Goal: Obtain resource: Obtain resource

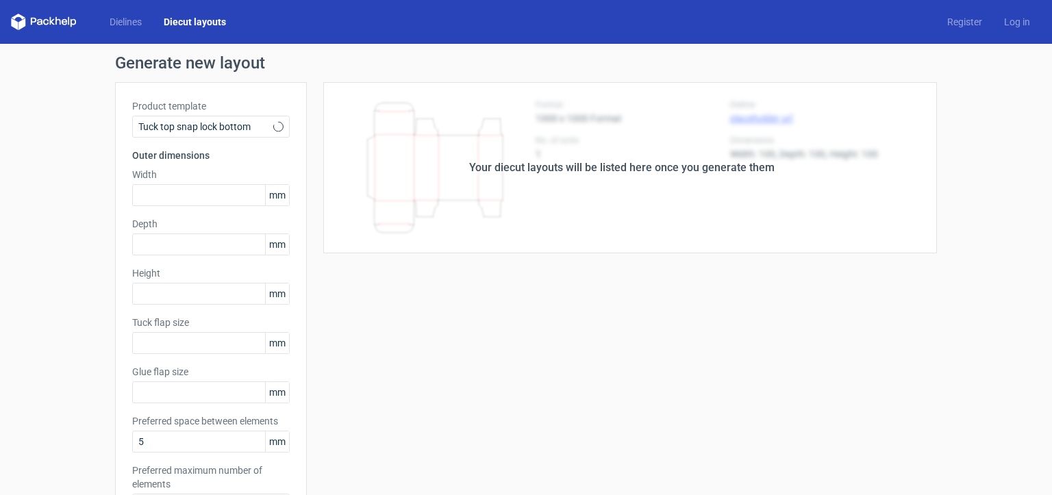
type input "15"
type input "10"
click at [214, 136] on div "Tuck top snap lock bottom" at bounding box center [211, 127] width 158 height 22
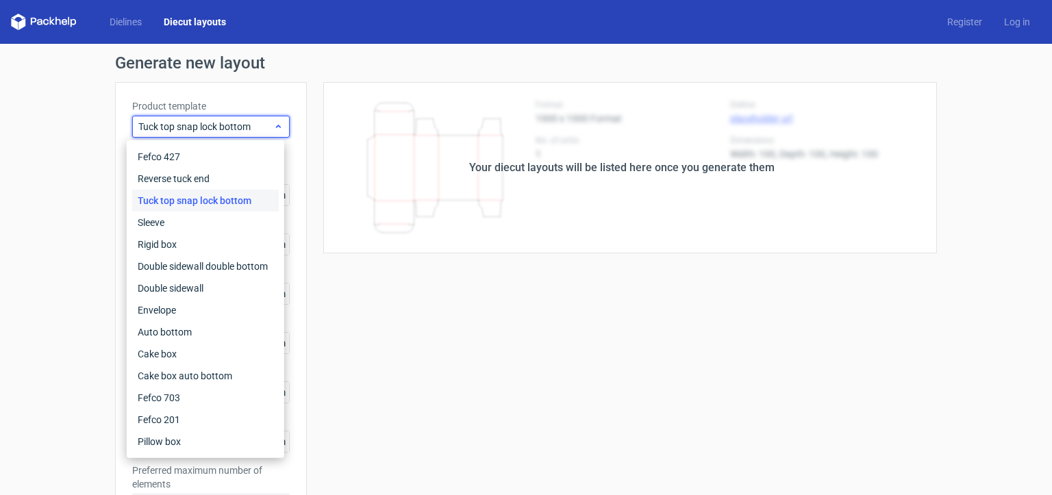
click at [218, 136] on div "Tuck top snap lock bottom" at bounding box center [211, 127] width 158 height 22
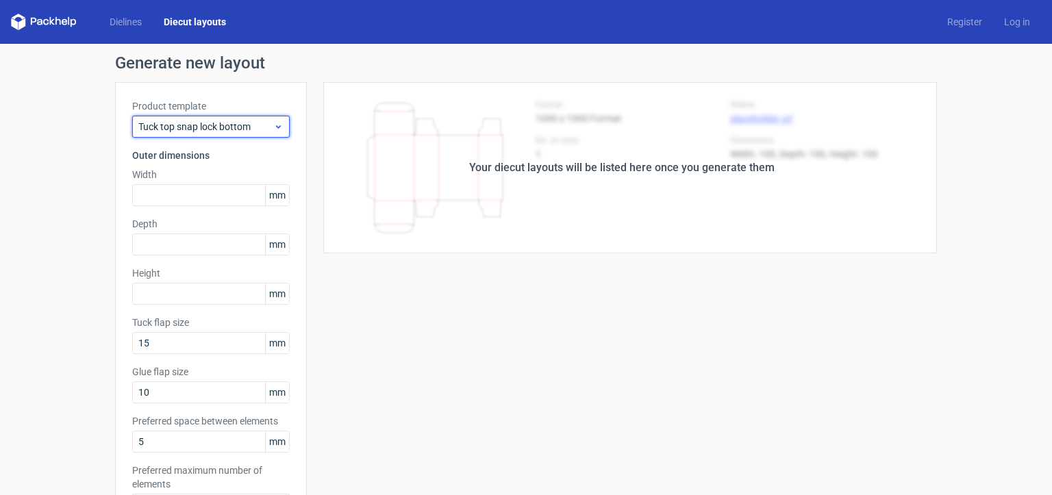
click at [217, 135] on div "Tuck top snap lock bottom" at bounding box center [211, 127] width 158 height 22
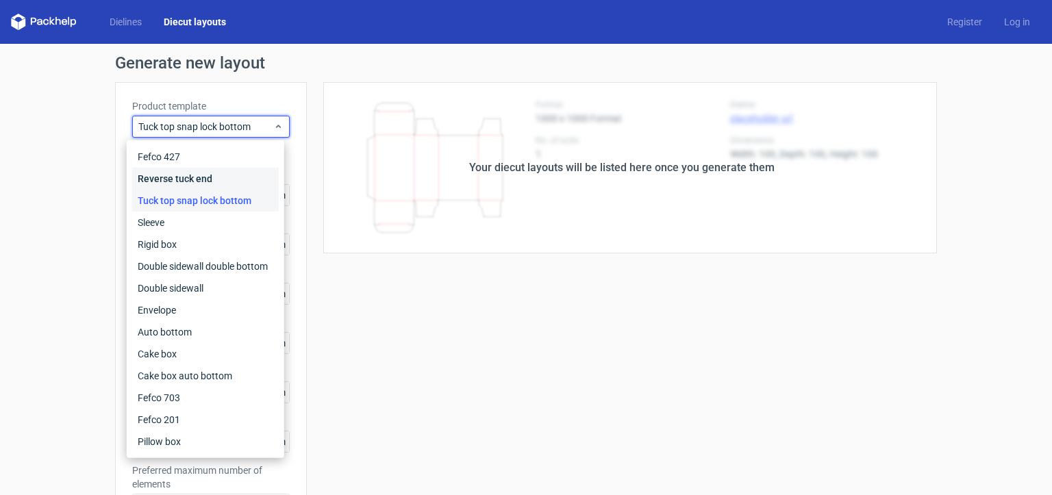
click at [208, 168] on div "Reverse tuck end" at bounding box center [205, 179] width 147 height 22
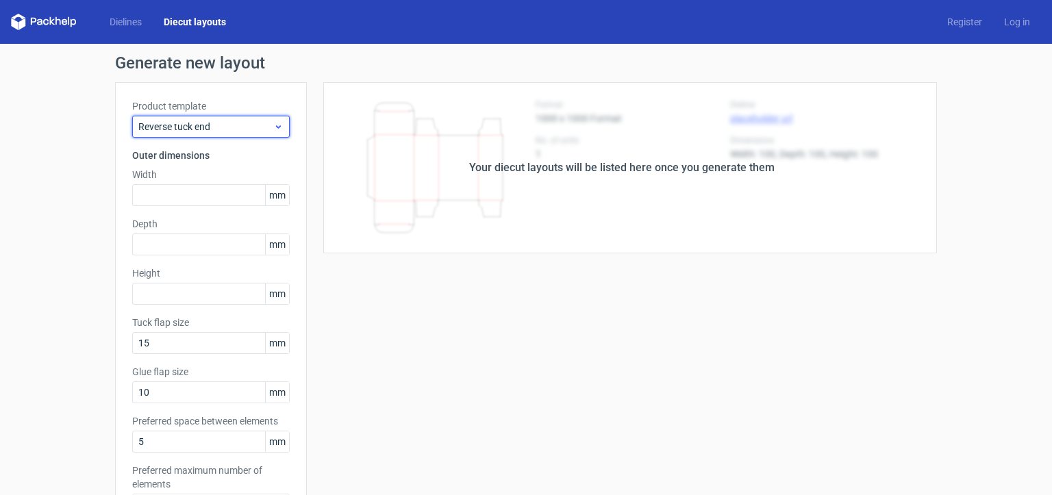
click at [214, 134] on div "Reverse tuck end" at bounding box center [211, 127] width 158 height 22
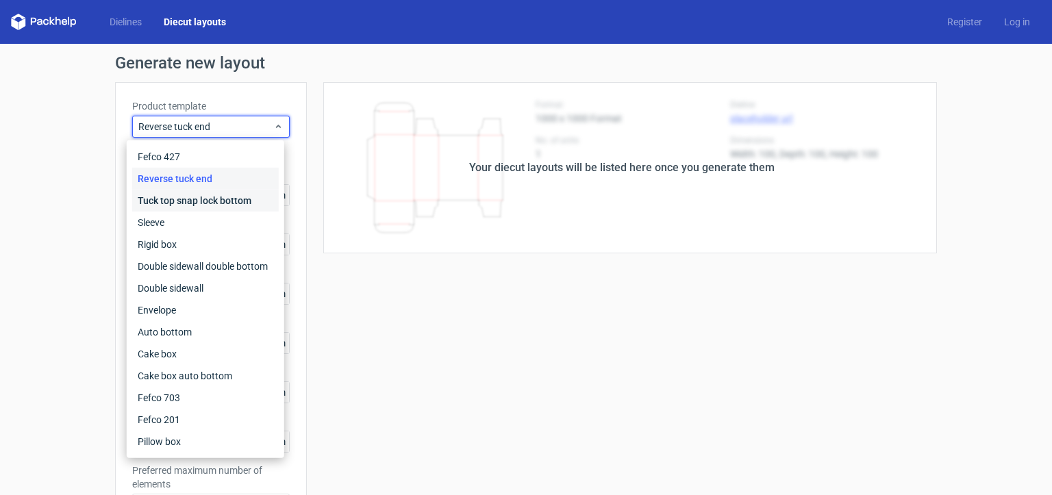
click at [230, 205] on div "Tuck top snap lock bottom" at bounding box center [205, 201] width 147 height 22
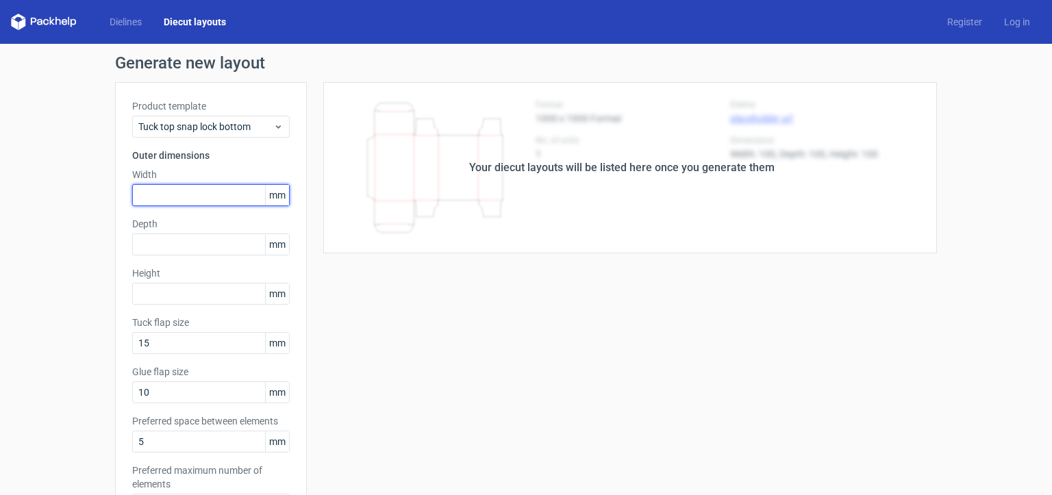
click at [201, 197] on input "text" at bounding box center [211, 195] width 158 height 22
click at [201, 197] on input "52" at bounding box center [211, 195] width 158 height 22
type input "51"
type input "20"
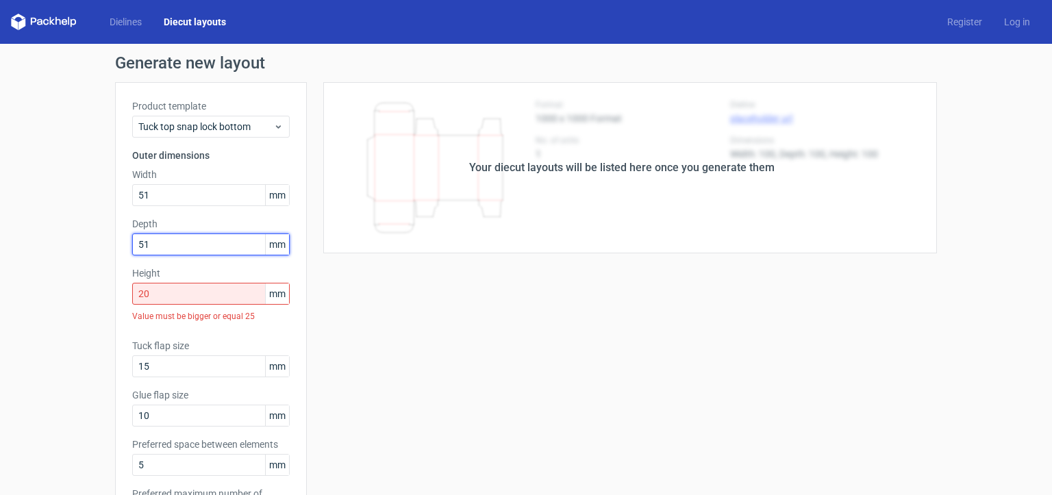
click at [162, 248] on input "51" at bounding box center [211, 245] width 158 height 22
type input "5"
type input "20"
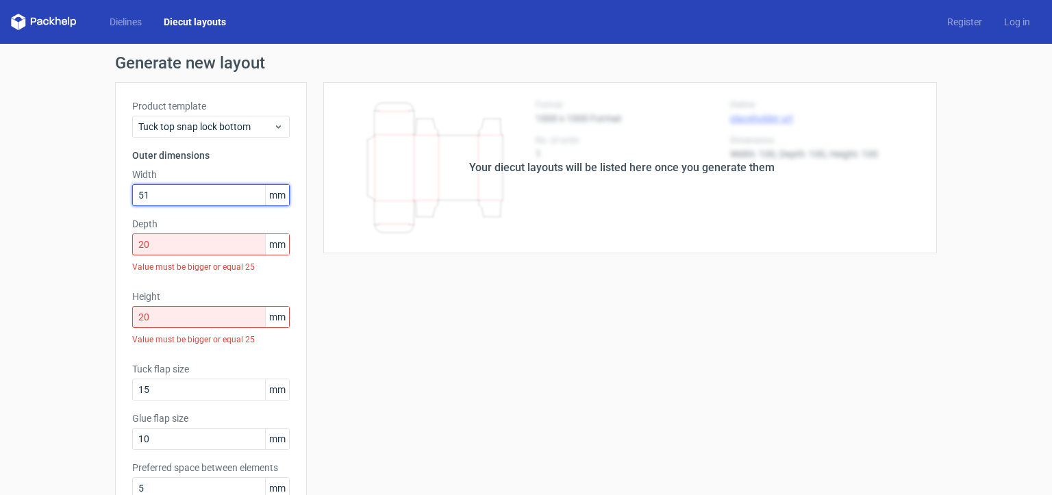
click at [164, 201] on input "51" at bounding box center [211, 195] width 158 height 22
type input "5"
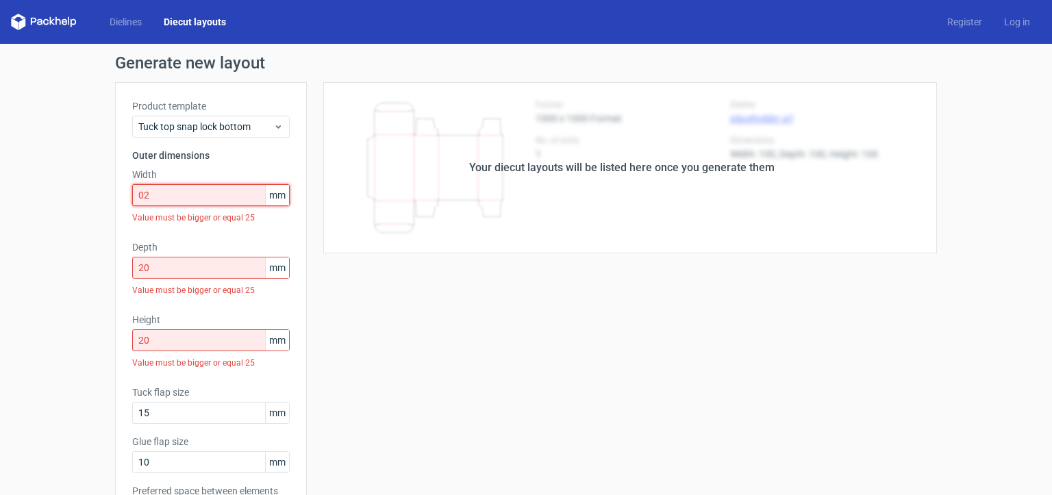
click at [164, 201] on input "02" at bounding box center [211, 195] width 158 height 22
click at [155, 200] on input "02" at bounding box center [211, 195] width 158 height 22
type input "0"
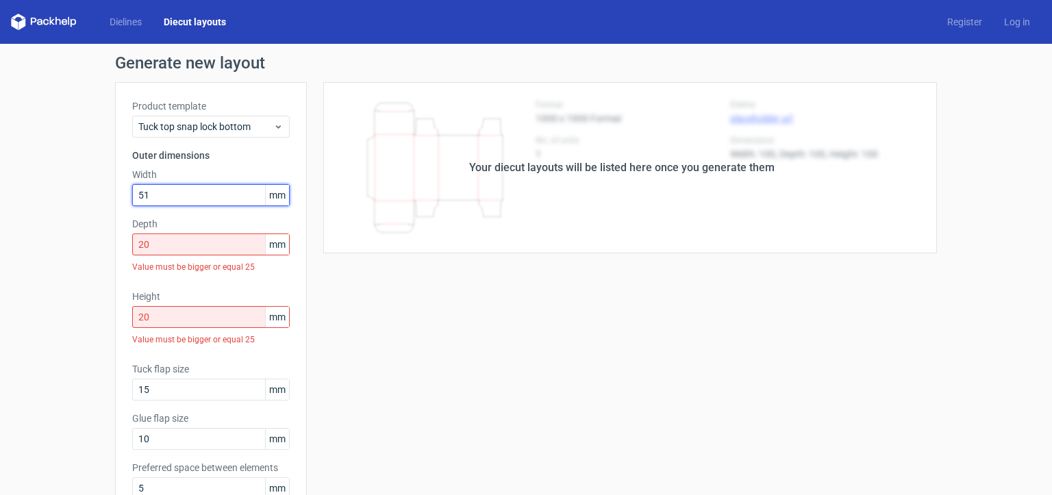
type input "51"
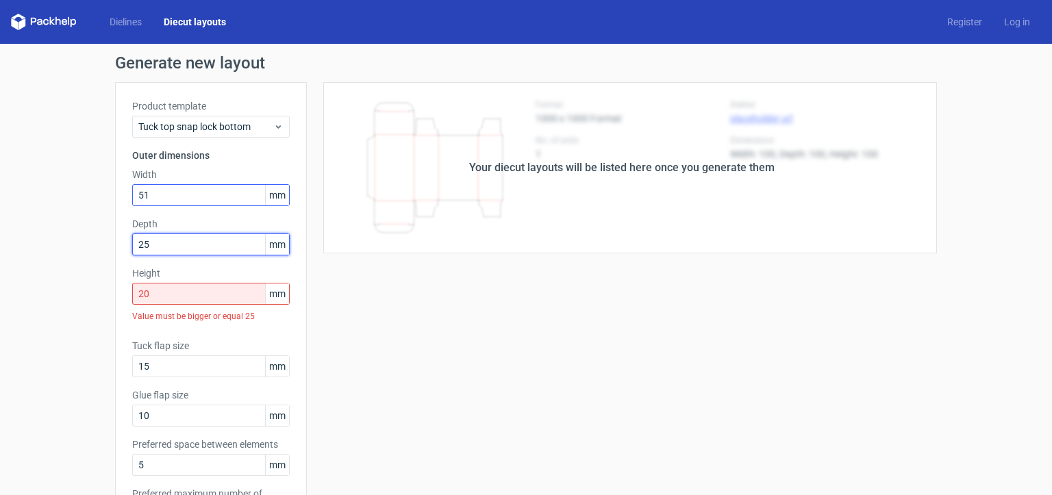
type input "25"
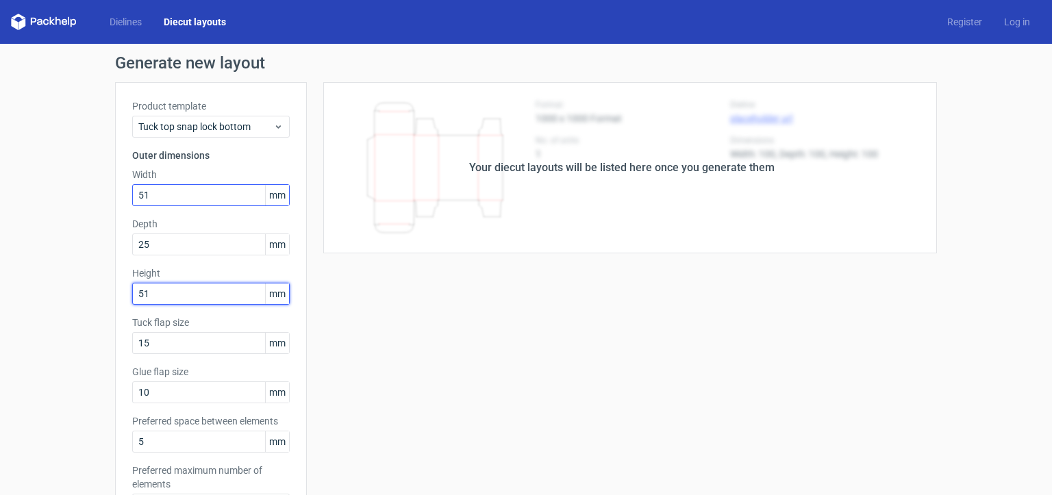
type input "51"
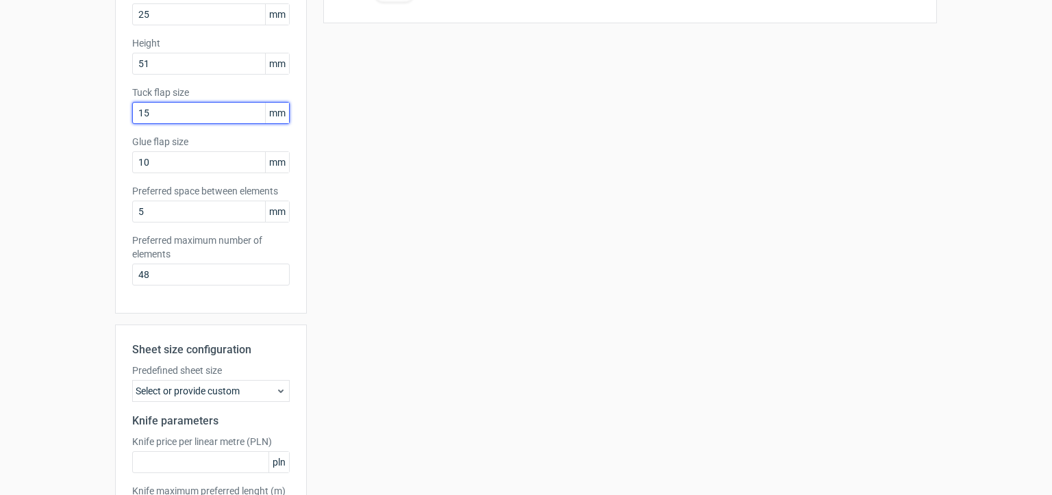
scroll to position [353, 0]
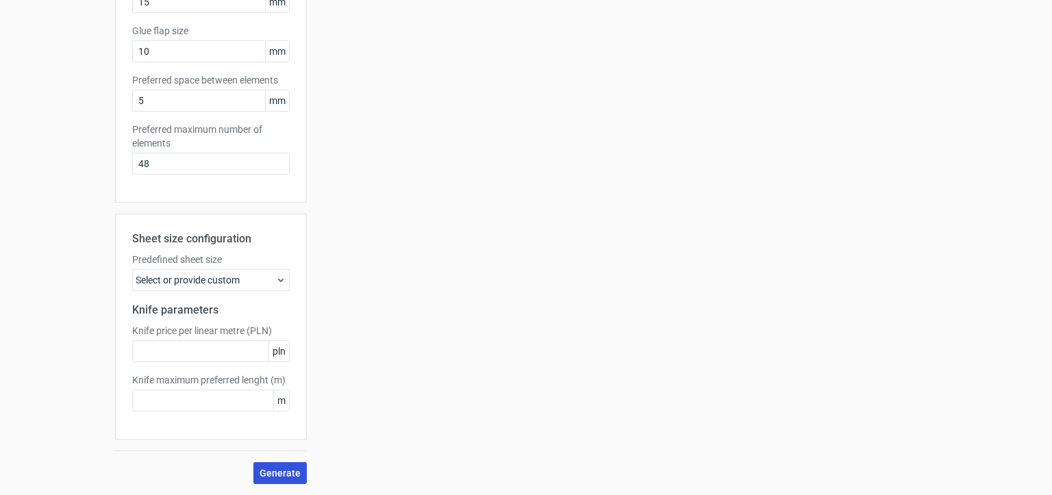
click at [273, 473] on span "Generate" at bounding box center [280, 473] width 41 height 10
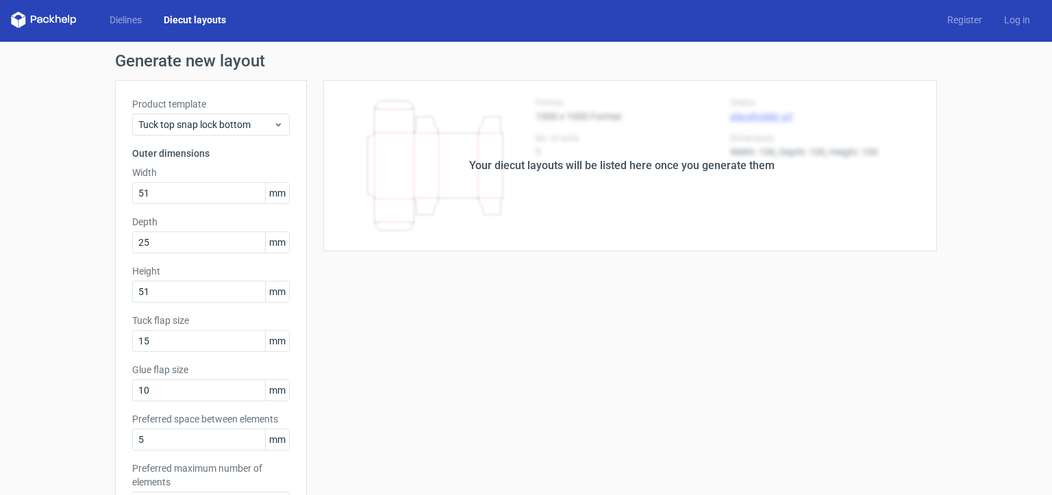
scroll to position [0, 0]
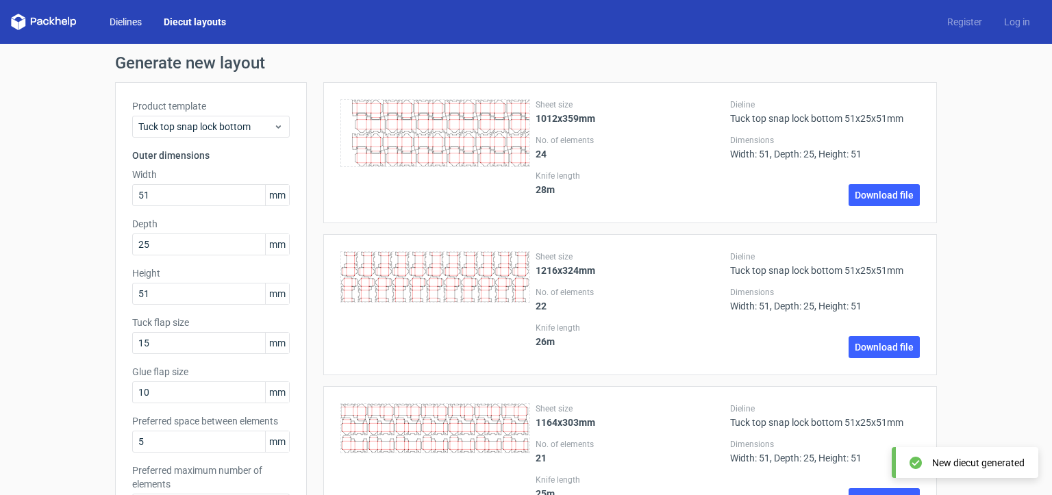
click at [129, 23] on link "Dielines" at bounding box center [126, 22] width 54 height 14
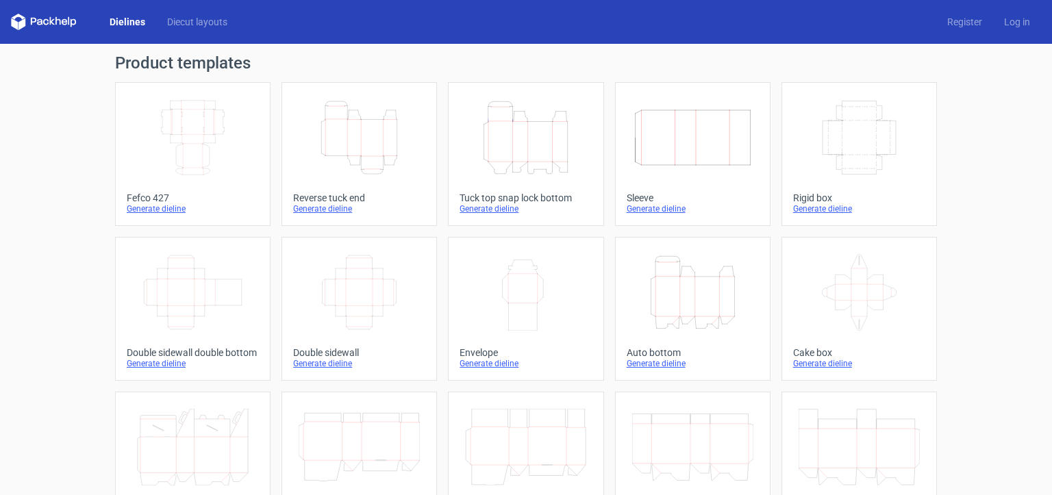
click at [378, 144] on icon "Height Depth Width" at bounding box center [359, 137] width 121 height 77
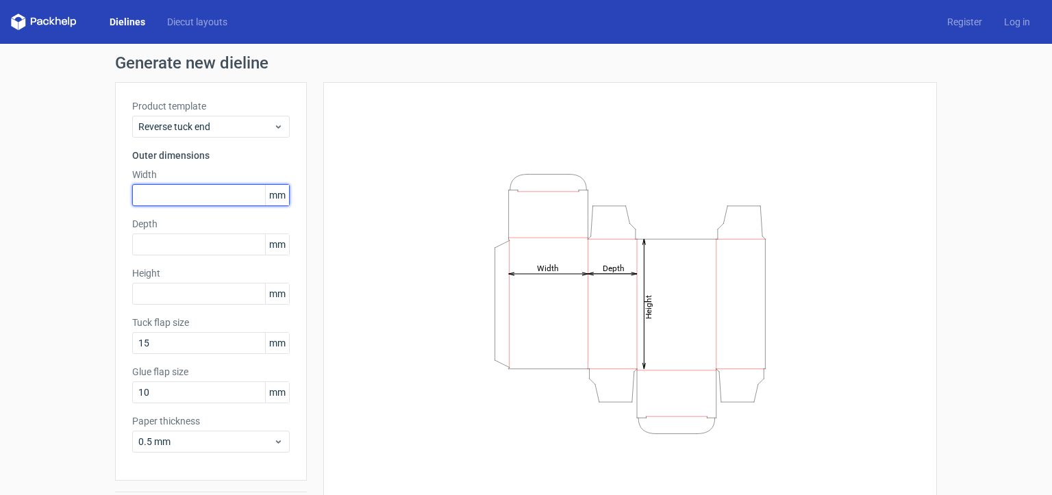
click at [194, 190] on input "text" at bounding box center [211, 195] width 158 height 22
type input "51"
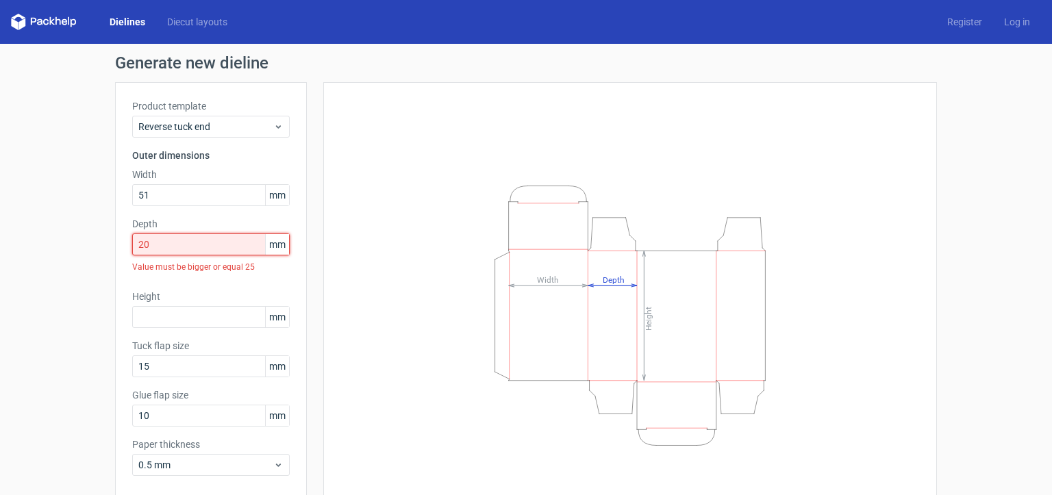
click at [177, 238] on input "20" at bounding box center [211, 245] width 158 height 22
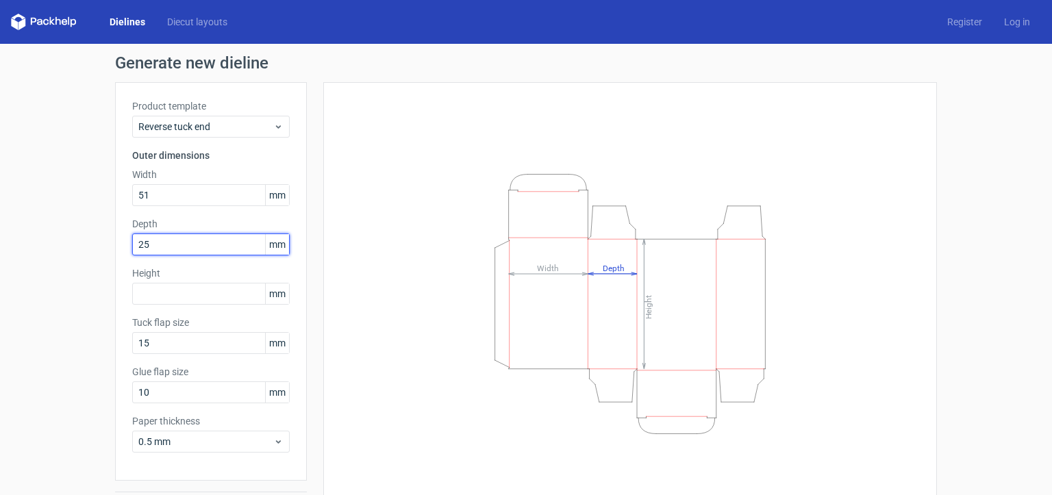
type input "25"
type input "51"
type input "10"
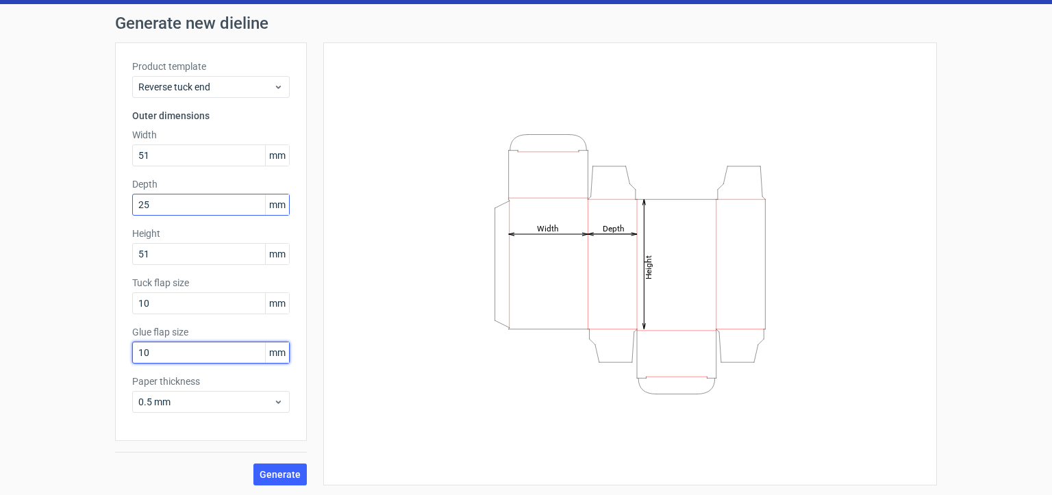
scroll to position [40, 0]
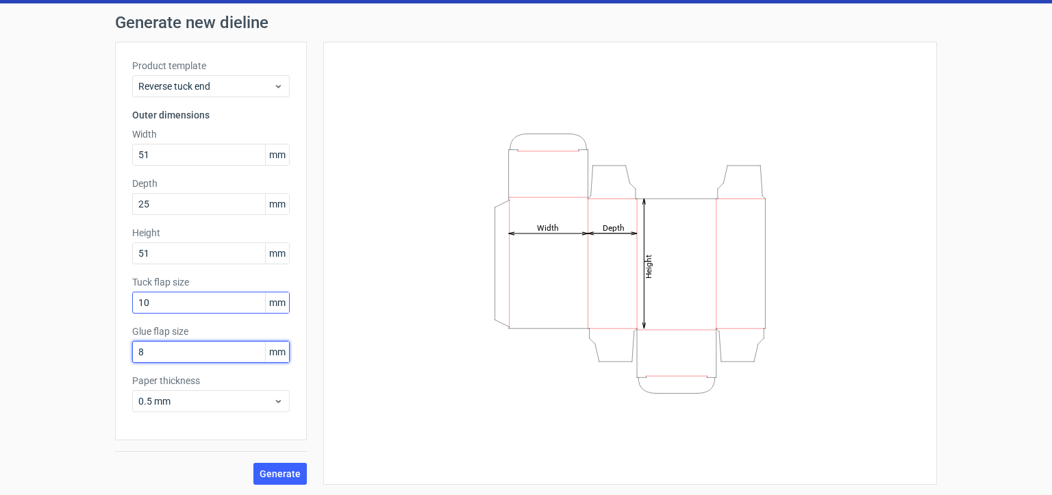
type input "8"
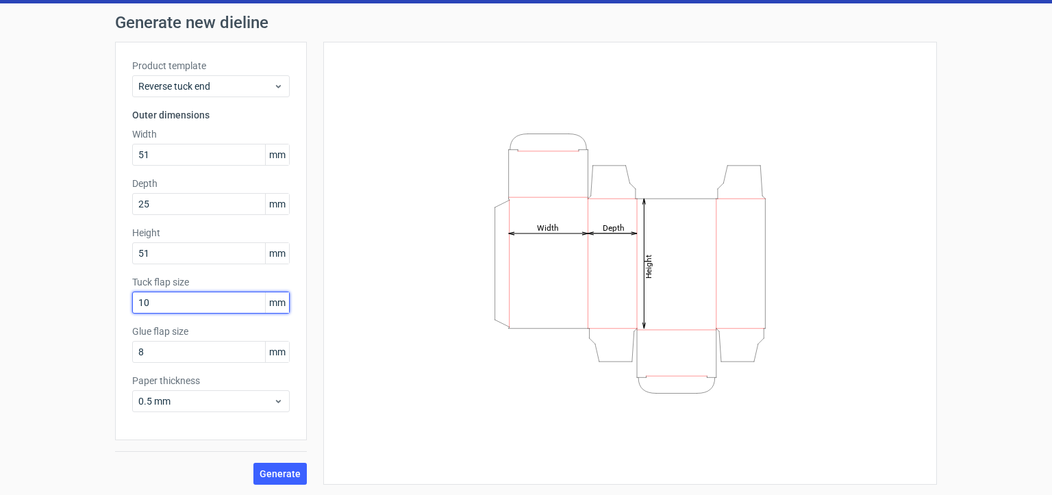
click at [172, 303] on input "10" at bounding box center [211, 303] width 158 height 22
type input "1"
type input "8"
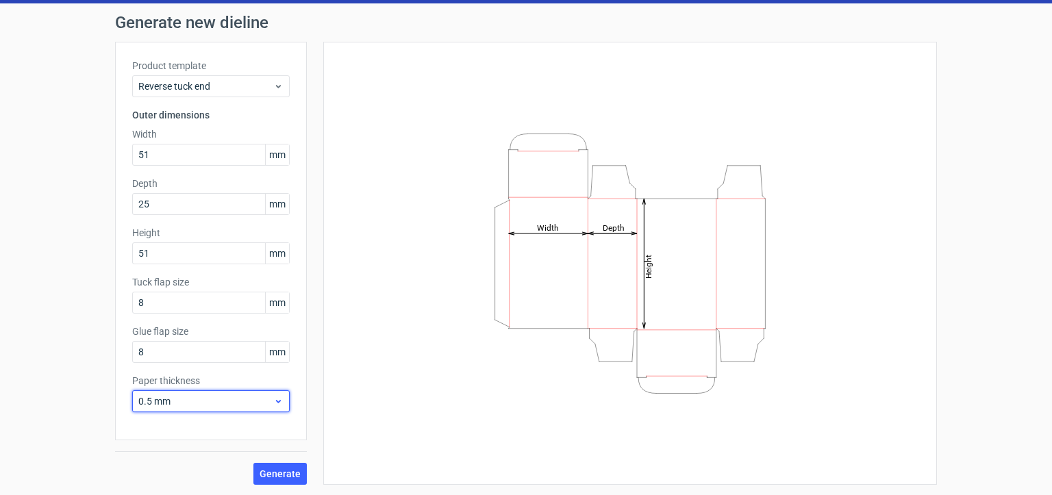
click at [234, 401] on span "0.5 mm" at bounding box center [205, 402] width 135 height 14
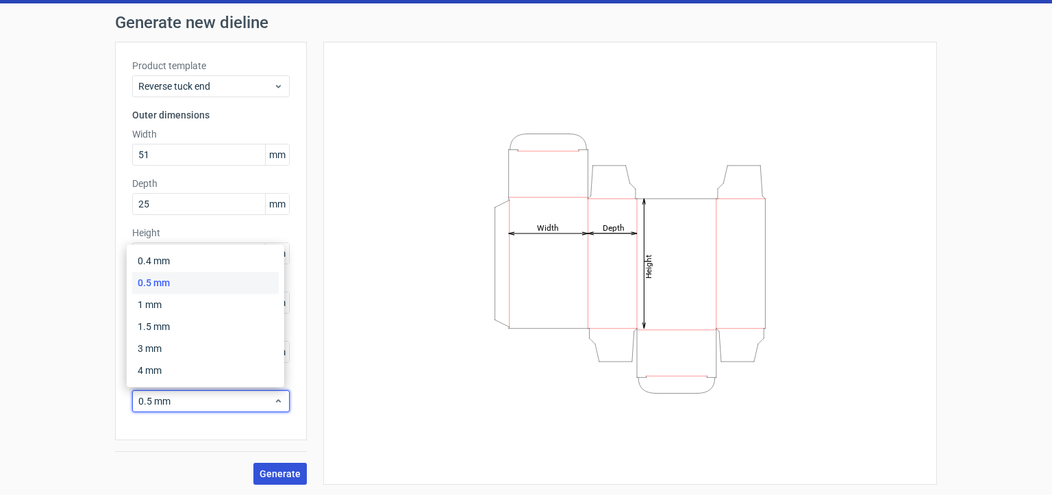
click at [288, 484] on button "Generate" at bounding box center [279, 474] width 53 height 22
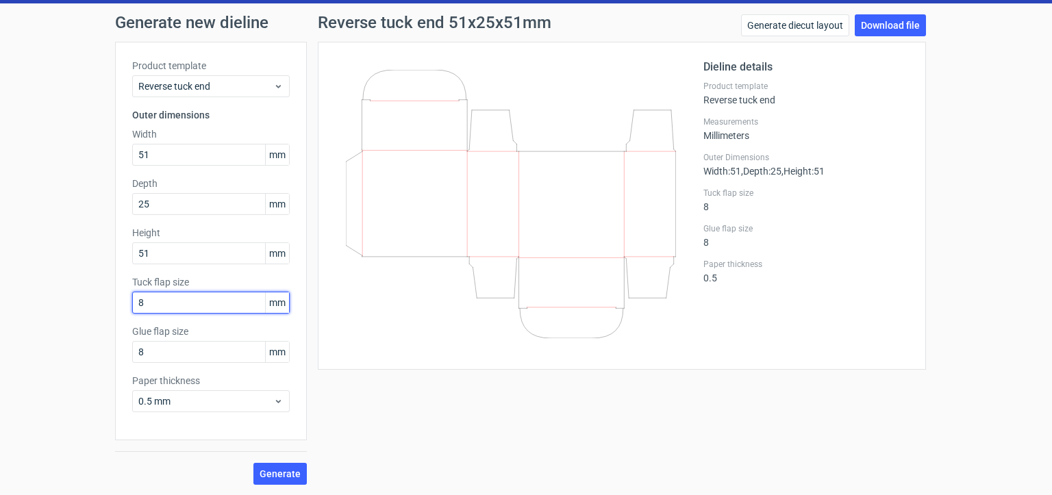
click at [223, 308] on input "8" at bounding box center [211, 303] width 158 height 22
type input "5"
click at [270, 475] on span "Generate" at bounding box center [280, 474] width 41 height 10
drag, startPoint x: 144, startPoint y: 301, endPoint x: 88, endPoint y: 296, distance: 56.4
click at [88, 296] on div "Generate new dieline Product template Reverse tuck end Outer dimensions Width 5…" at bounding box center [526, 249] width 1052 height 492
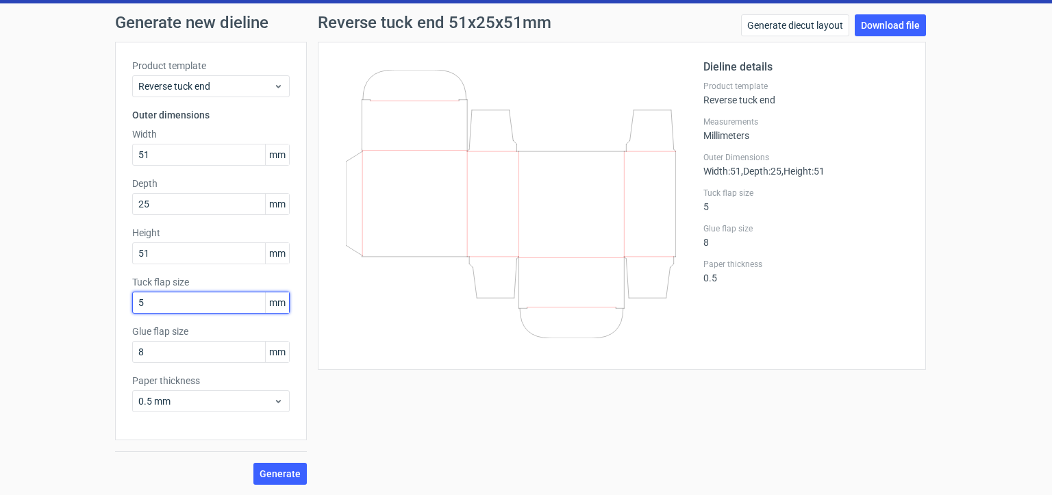
click at [227, 366] on div "Product template Reverse tuck end Outer dimensions Width 51 mm Depth 25 mm Heig…" at bounding box center [211, 241] width 192 height 399
click at [266, 469] on span "Generate" at bounding box center [280, 474] width 41 height 10
drag, startPoint x: 168, startPoint y: 294, endPoint x: 60, endPoint y: 295, distance: 107.5
click at [60, 295] on div "Generate new dieline Product template Reverse tuck end Outer dimensions Width 5…" at bounding box center [526, 249] width 1052 height 492
type input "5"
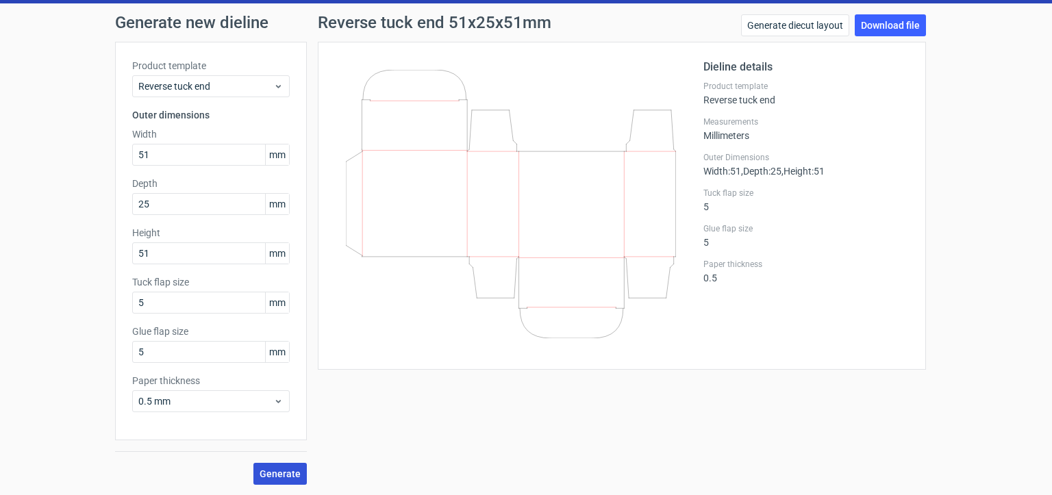
click at [273, 475] on span "Generate" at bounding box center [280, 474] width 41 height 10
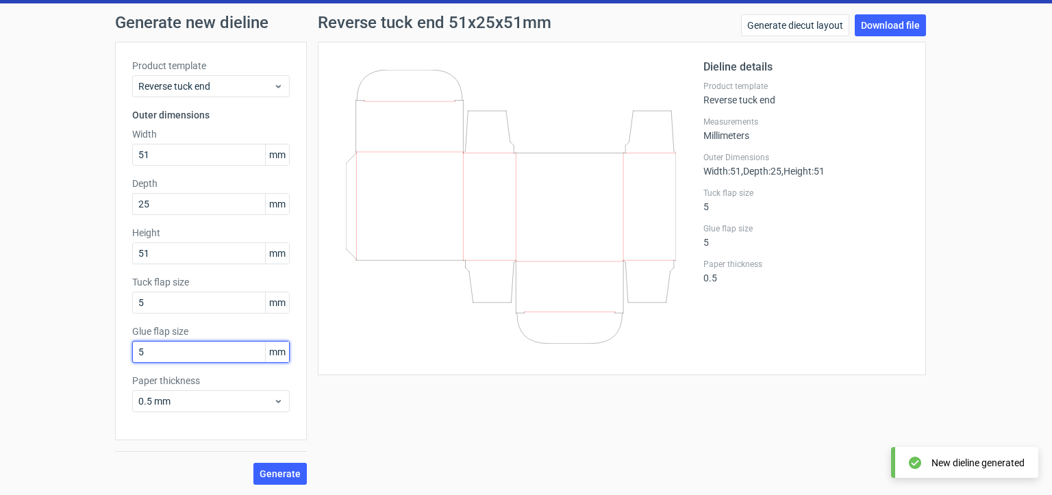
drag, startPoint x: 188, startPoint y: 351, endPoint x: 73, endPoint y: 347, distance: 115.1
click at [73, 347] on div "Generate new dieline Product template Reverse tuck end Outer dimensions Width 5…" at bounding box center [526, 249] width 1052 height 492
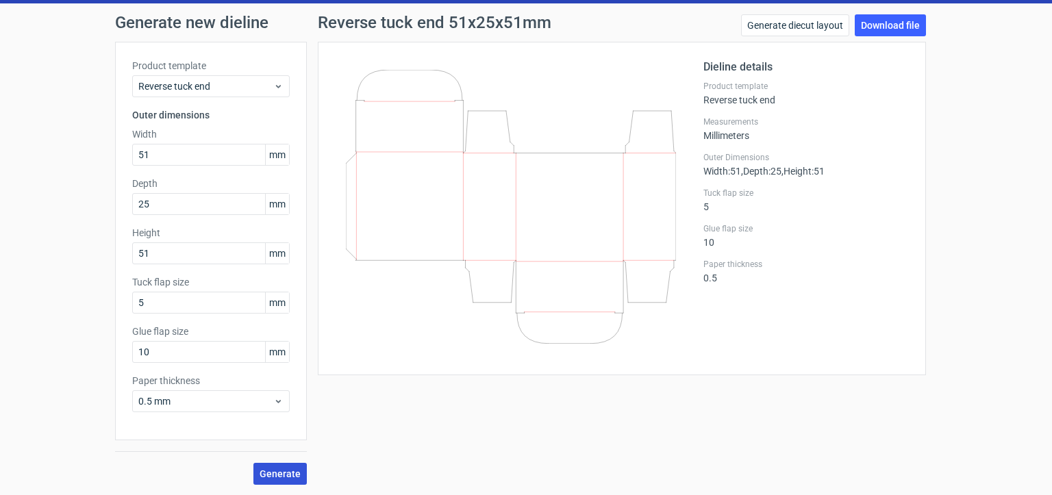
click at [288, 475] on span "Generate" at bounding box center [280, 474] width 41 height 10
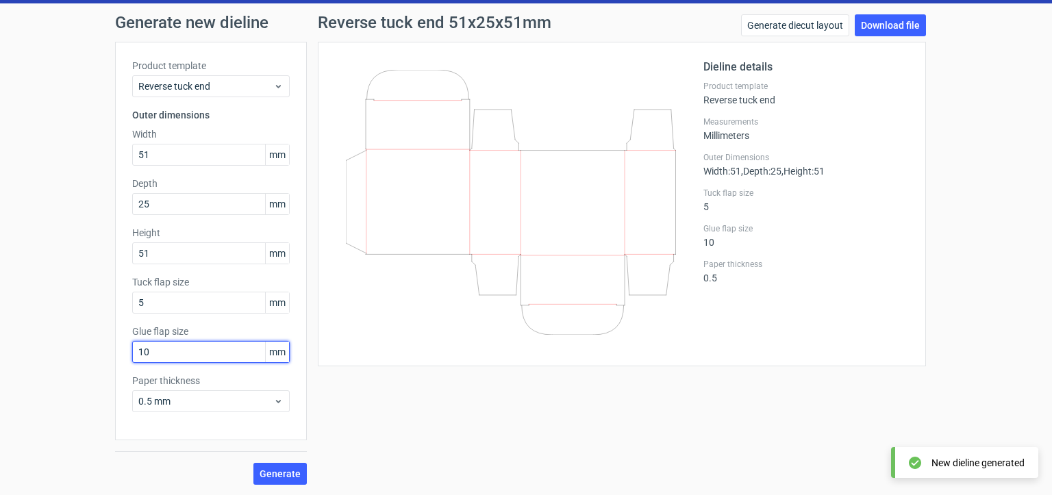
drag, startPoint x: 150, startPoint y: 347, endPoint x: 105, endPoint y: 349, distance: 45.3
click at [105, 349] on div "Generate new dieline Product template Reverse tuck end Outer dimensions Width 5…" at bounding box center [526, 249] width 1052 height 492
type input "8"
click at [298, 474] on button "Generate" at bounding box center [279, 474] width 53 height 22
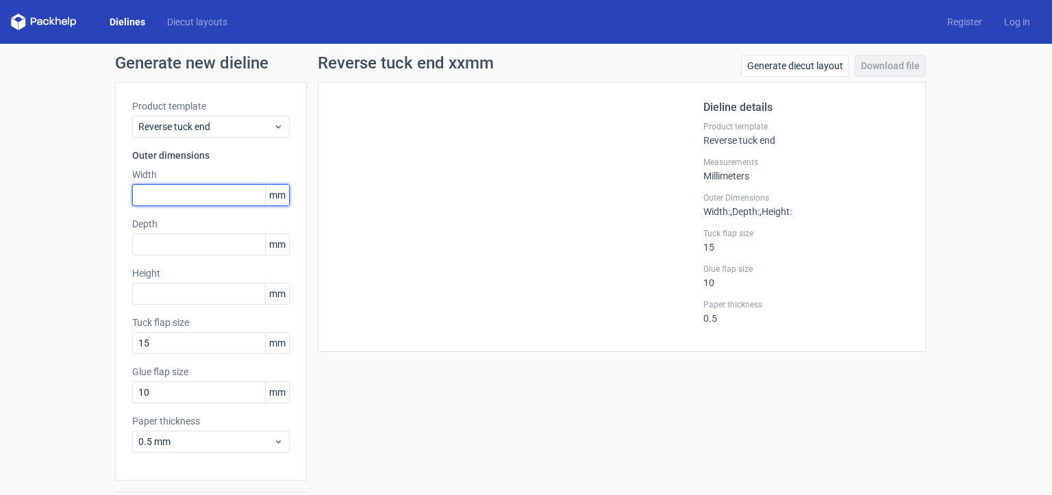
click at [162, 199] on input "text" at bounding box center [211, 195] width 158 height 22
type input "51"
type input "25"
type input "51"
type input "10"
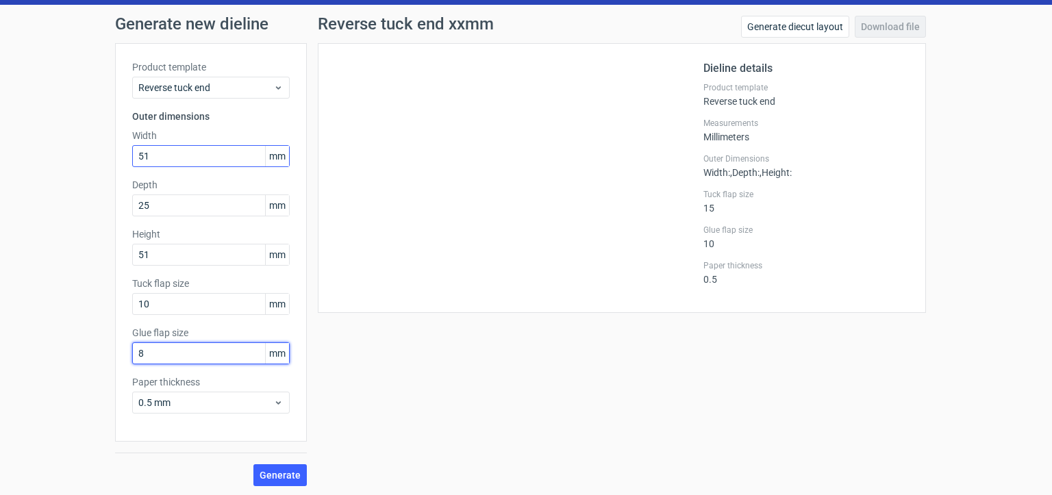
scroll to position [40, 0]
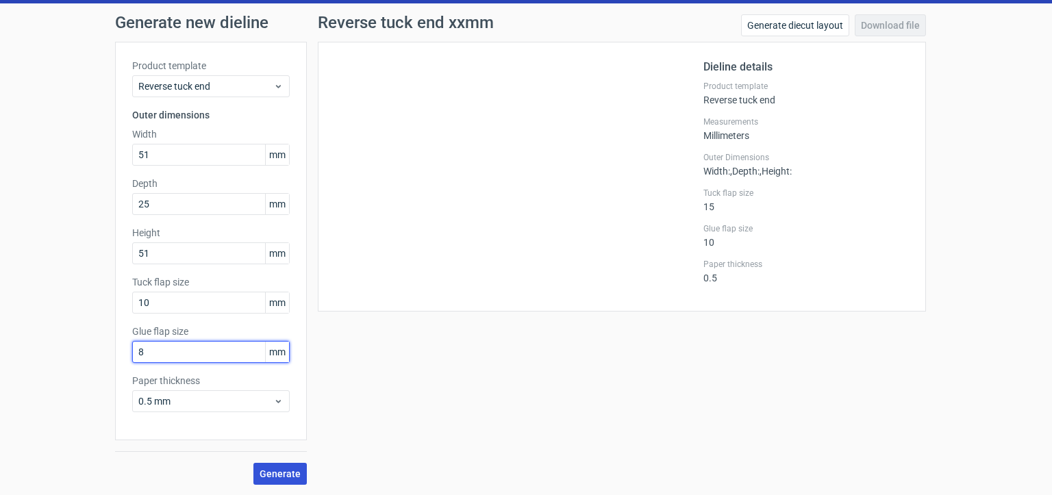
type input "8"
click at [279, 473] on span "Generate" at bounding box center [280, 474] width 41 height 10
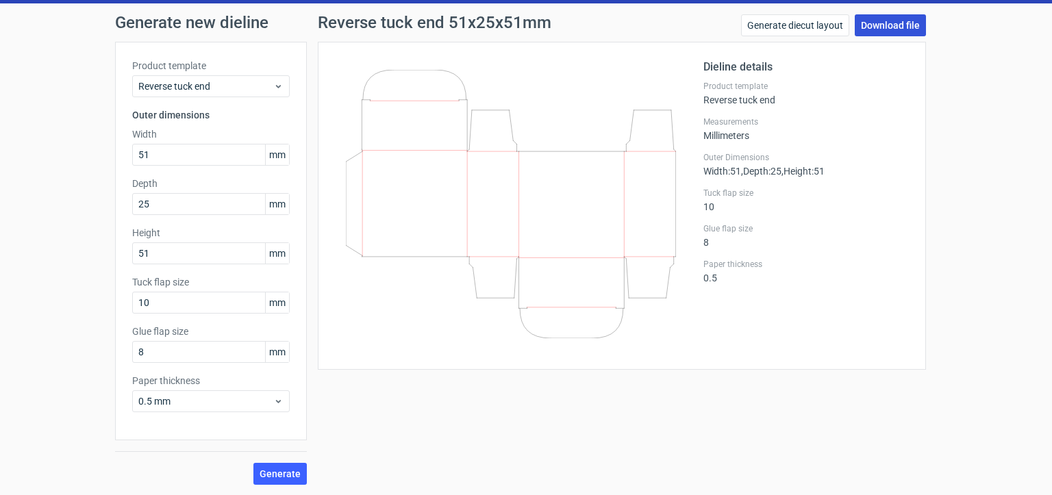
click at [875, 18] on link "Download file" at bounding box center [890, 25] width 71 height 22
